Goal: Information Seeking & Learning: Understand process/instructions

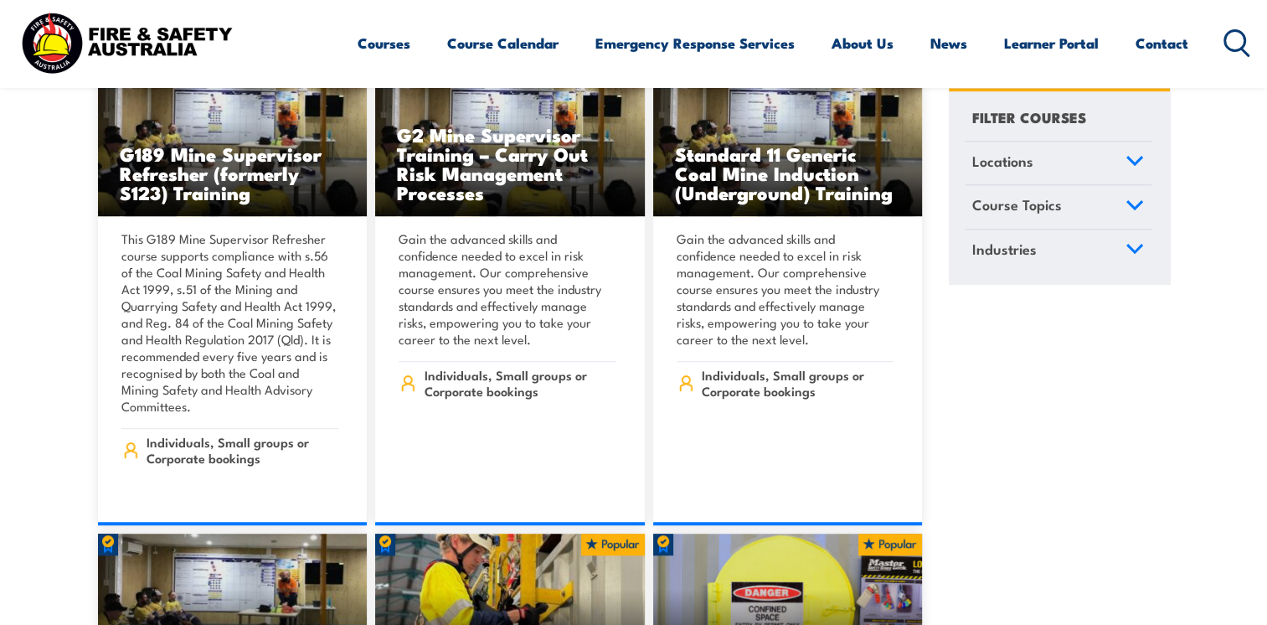
scroll to position [1005, 0]
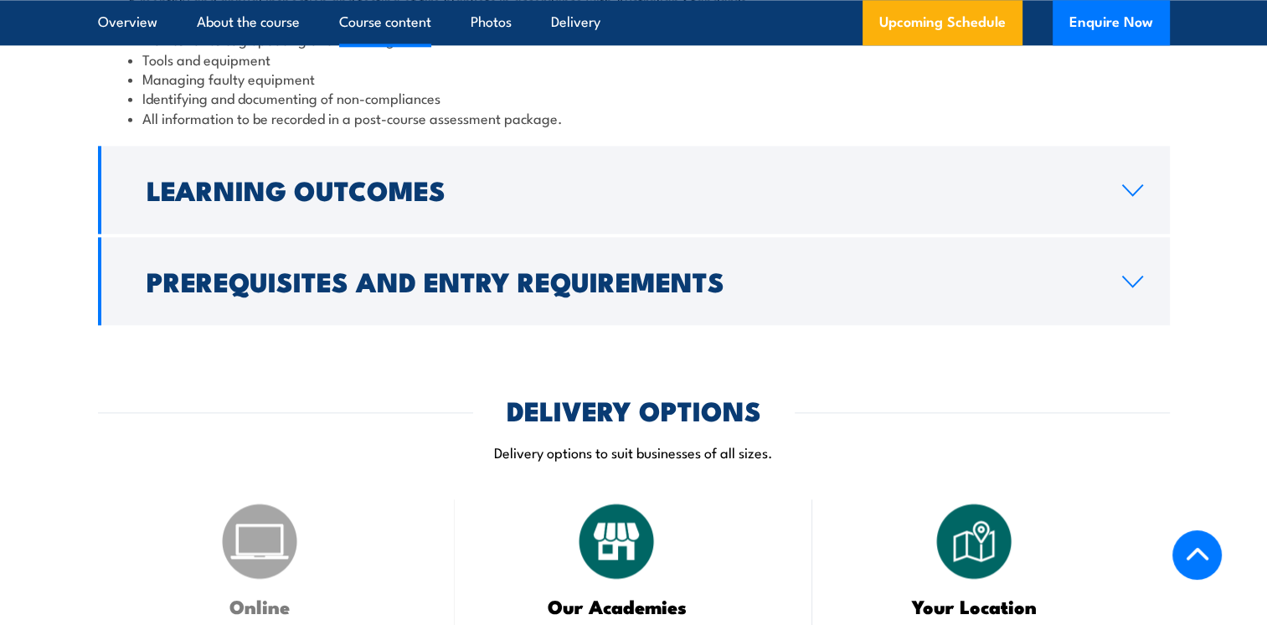
scroll to position [2010, 0]
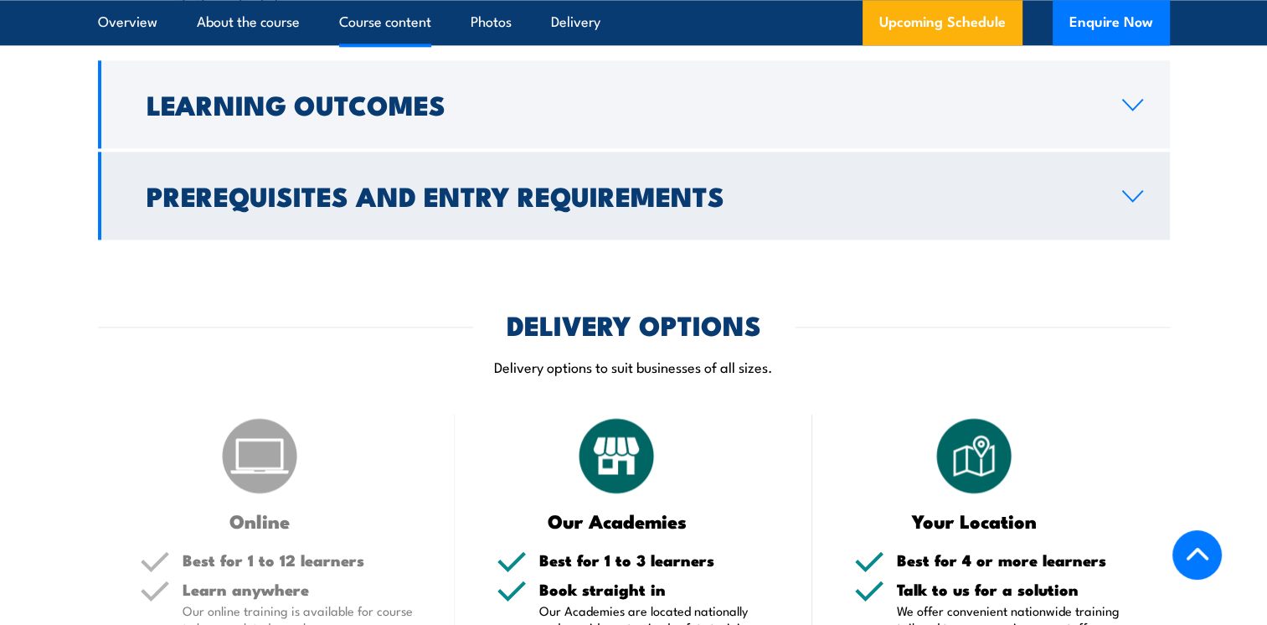
click at [300, 207] on h2 "Prerequisites and Entry Requirements" at bounding box center [621, 194] width 949 height 23
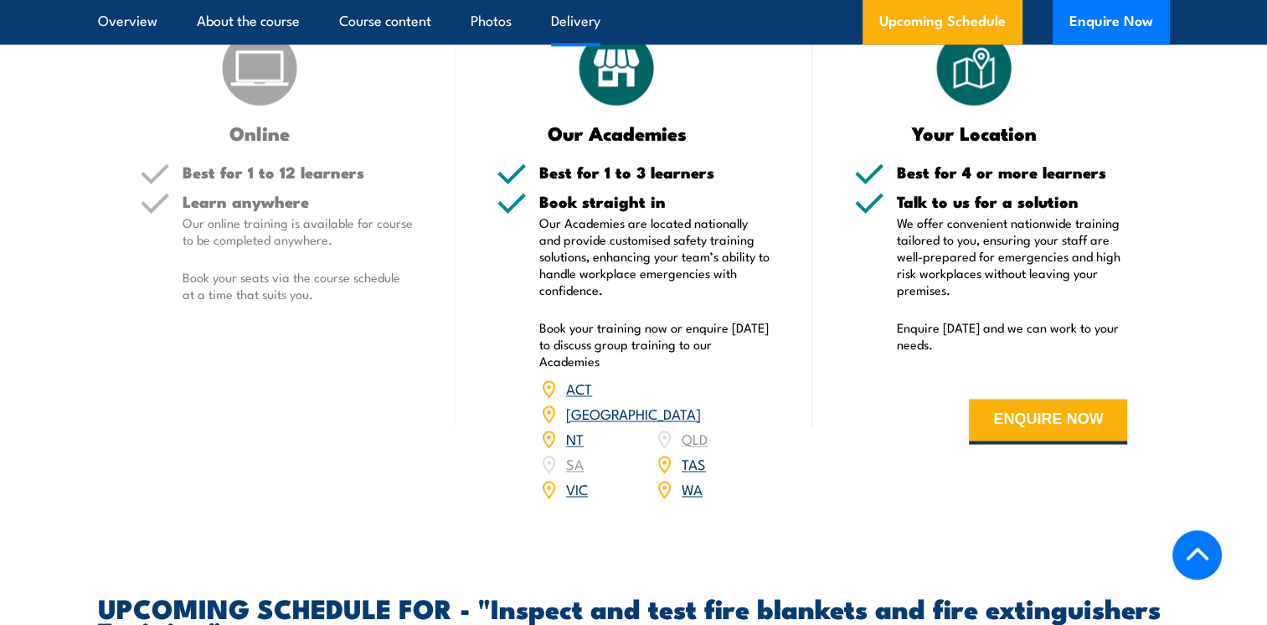
scroll to position [2426, 0]
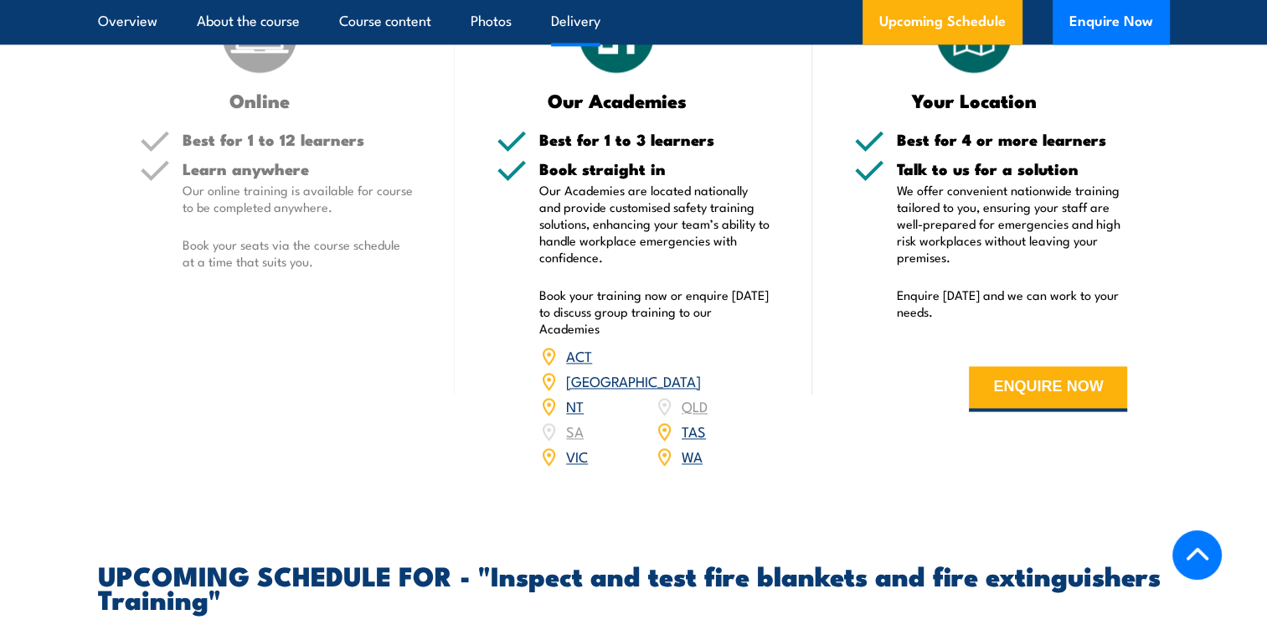
click at [585, 365] on link "ACT" at bounding box center [579, 355] width 26 height 20
